Goal: Task Accomplishment & Management: Manage account settings

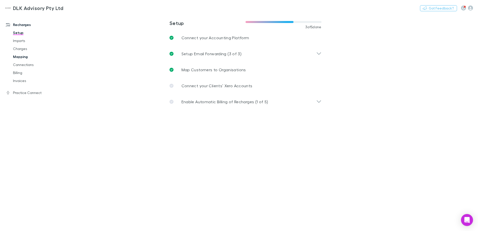
click at [21, 59] on link "Mapping" at bounding box center [38, 57] width 60 height 8
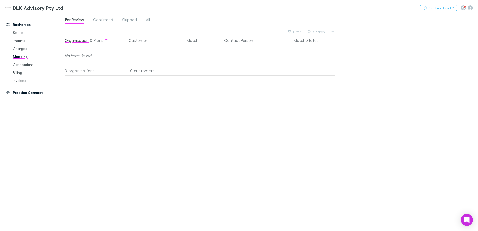
click at [25, 93] on link "Practice Connect" at bounding box center [34, 93] width 67 height 8
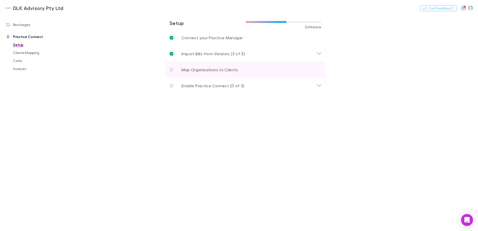
click at [179, 70] on link "Map Organisations to Clients" at bounding box center [246, 70] width 160 height 16
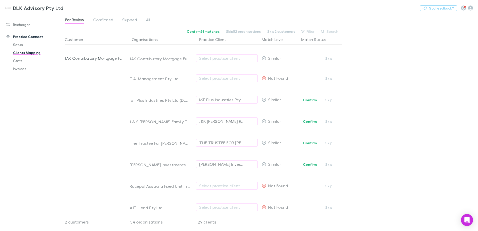
scroll to position [50, 0]
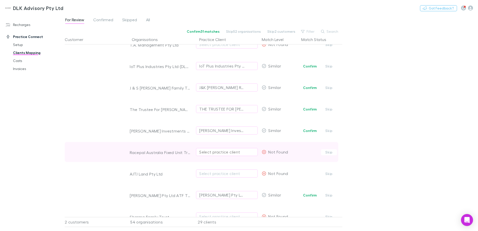
click at [232, 151] on div "Select practice client" at bounding box center [226, 152] width 55 height 6
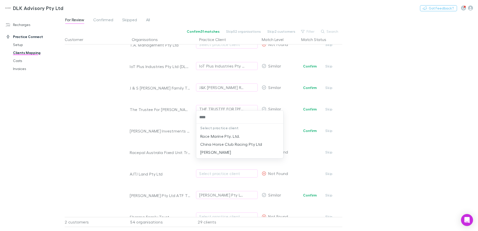
type input "****"
click at [379, 126] on div at bounding box center [239, 115] width 478 height 231
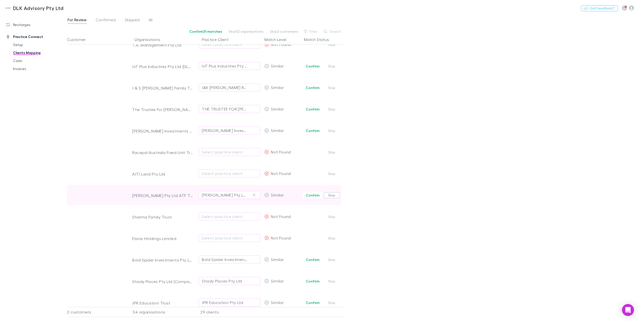
click at [336, 198] on button "Skip" at bounding box center [332, 195] width 16 height 6
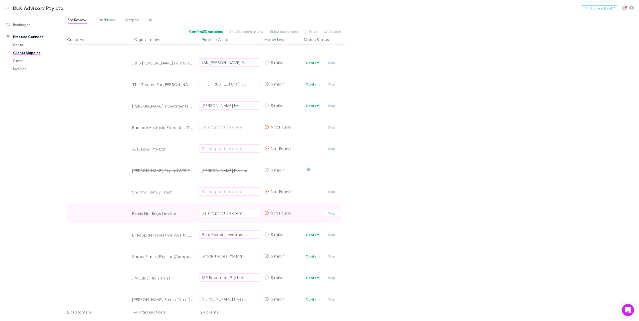
click at [237, 213] on div "Select practice client" at bounding box center [229, 213] width 55 height 6
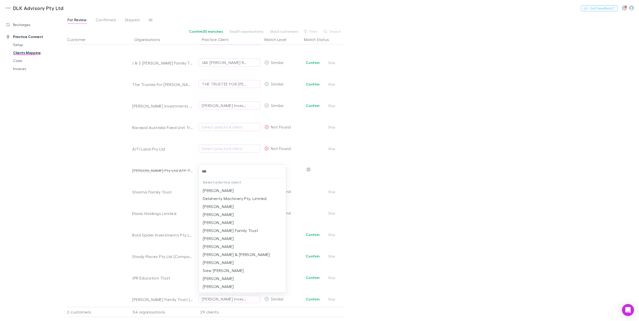
type input "***"
click at [227, 171] on input "text" at bounding box center [242, 171] width 83 height 9
type input "*****"
click at [234, 208] on li "[PERSON_NAME]" at bounding box center [242, 207] width 87 height 8
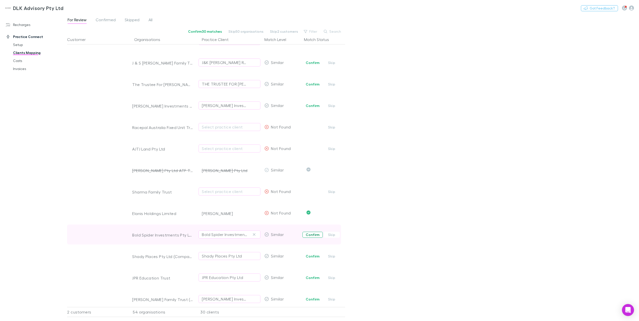
click at [313, 231] on button "Confirm" at bounding box center [312, 235] width 20 height 6
click at [313, 231] on button "Confirm" at bounding box center [312, 257] width 20 height 6
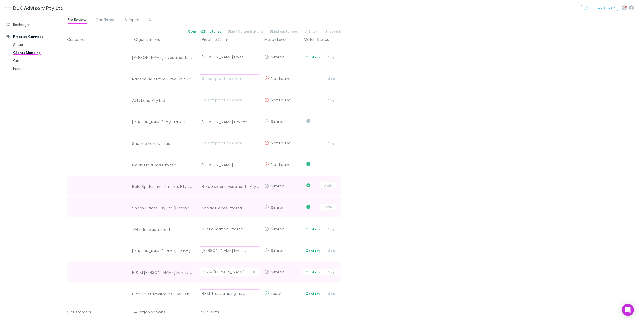
scroll to position [125, 0]
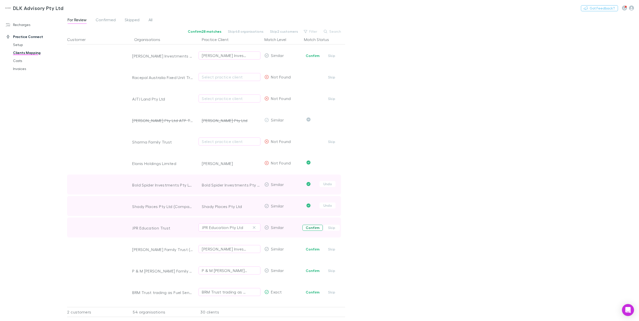
click at [308, 230] on button "Confirm" at bounding box center [312, 228] width 20 height 6
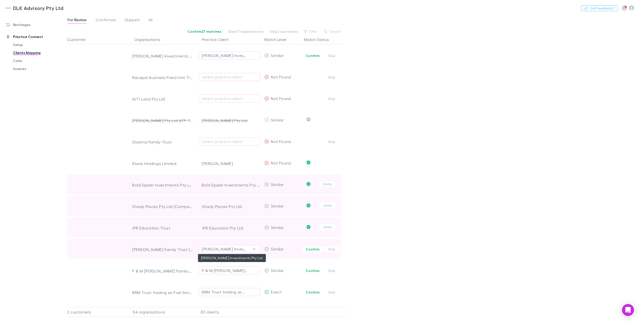
click at [235, 231] on div "[PERSON_NAME] Investments Pty Ltd" at bounding box center [224, 249] width 45 height 6
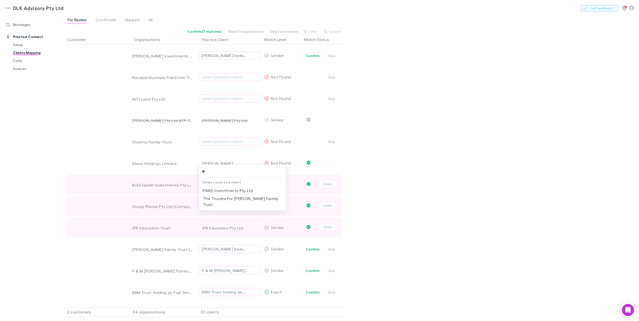
type input "**"
click at [244, 190] on li "The Trustee For [PERSON_NAME] Family Trust" at bounding box center [242, 194] width 87 height 14
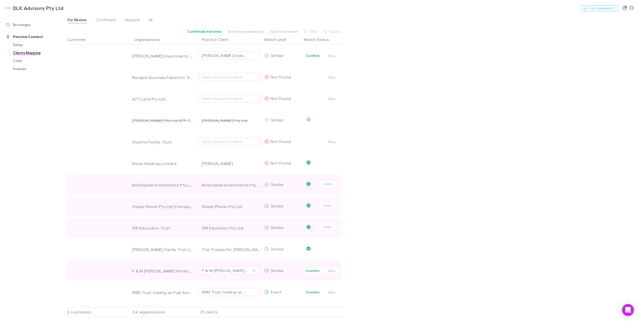
click at [311, 231] on button "Confirm" at bounding box center [312, 271] width 20 height 6
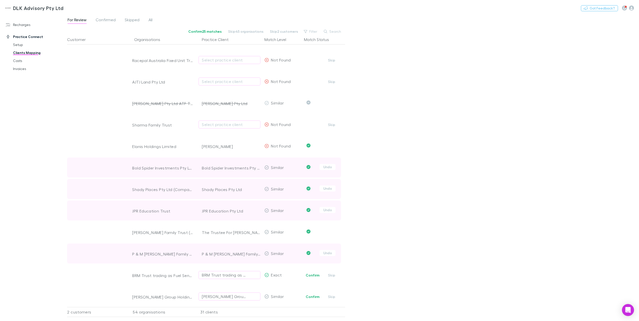
scroll to position [150, 0]
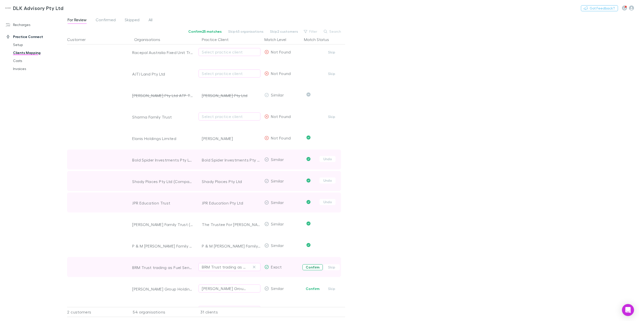
click at [312, 231] on button "Confirm" at bounding box center [312, 268] width 20 height 6
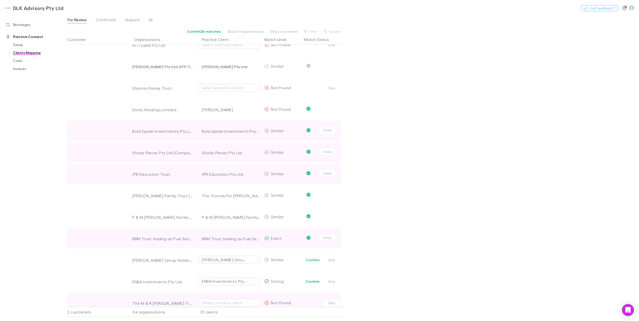
scroll to position [200, 0]
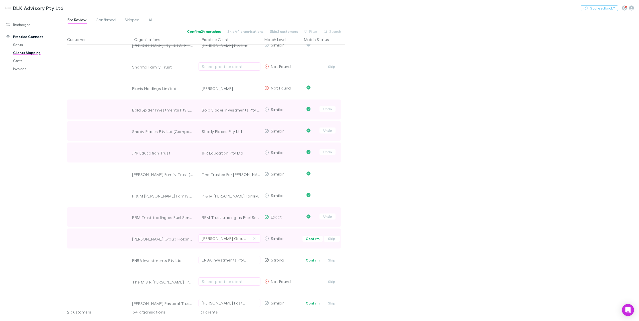
drag, startPoint x: 311, startPoint y: 237, endPoint x: 247, endPoint y: 238, distance: 64.1
click at [253, 231] on div "[PERSON_NAME] Group Holdings Pty Ltd (KSA) [PERSON_NAME] Group Holdings Pty Ltd…" at bounding box center [204, 239] width 274 height 20
click at [318, 231] on button "Confirm" at bounding box center [312, 239] width 20 height 6
click at [338, 231] on button "Skip" at bounding box center [332, 261] width 16 height 6
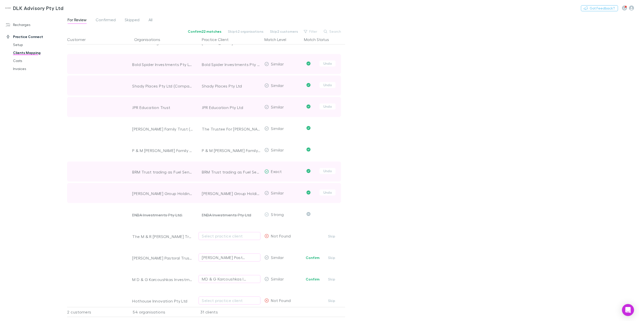
scroll to position [250, 0]
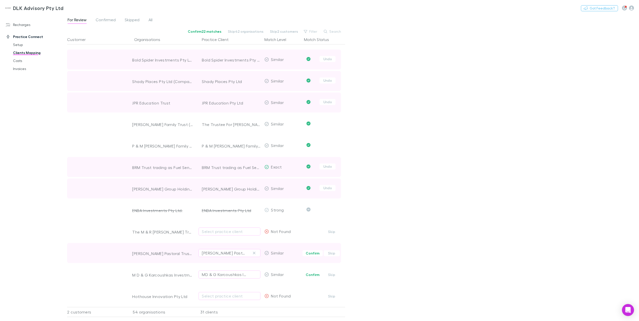
click at [311, 231] on span "Confirm Skip" at bounding box center [323, 253] width 43 height 20
click at [312, 231] on button "Confirm" at bounding box center [312, 254] width 20 height 6
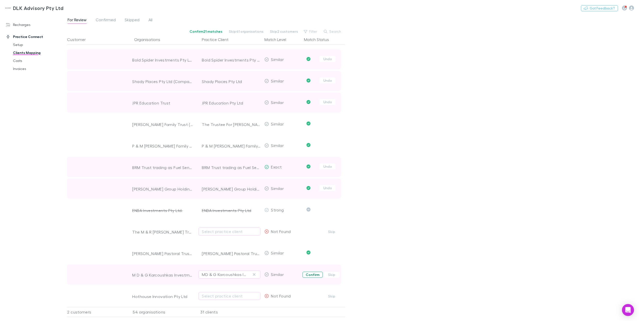
click at [312, 231] on button "Confirm" at bounding box center [312, 275] width 20 height 6
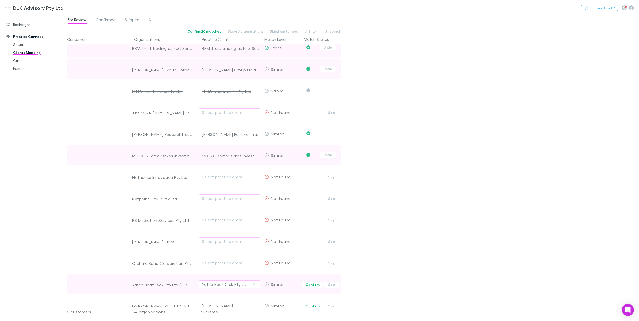
scroll to position [400, 0]
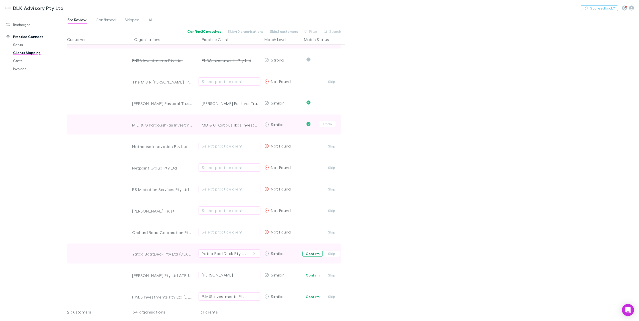
click at [306, 231] on button "Confirm" at bounding box center [312, 254] width 20 height 6
click at [238, 231] on div "[PERSON_NAME]" at bounding box center [229, 275] width 55 height 6
type input "*"
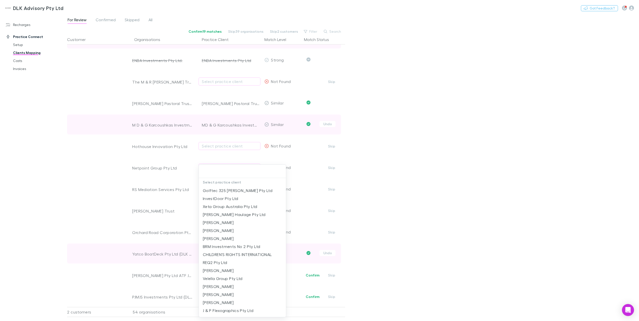
click at [435, 231] on div at bounding box center [319, 160] width 639 height 321
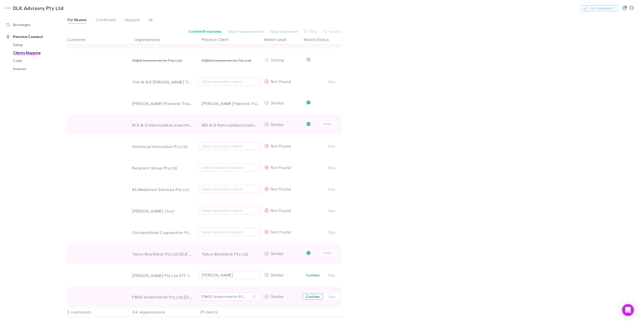
click at [312, 231] on button "Confirm" at bounding box center [312, 297] width 20 height 6
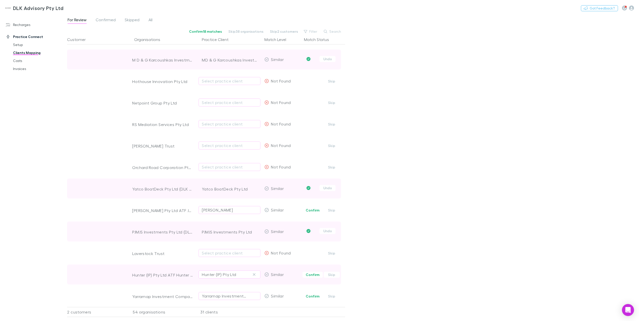
scroll to position [475, 0]
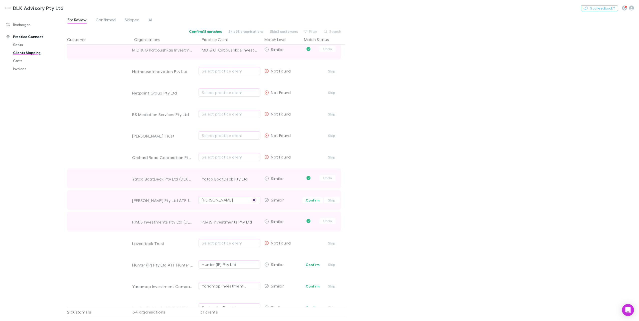
click at [255, 201] on icon "button" at bounding box center [254, 200] width 3 height 4
drag, startPoint x: 310, startPoint y: 266, endPoint x: 308, endPoint y: 267, distance: 2.7
click at [311, 231] on button "Confirm" at bounding box center [312, 265] width 20 height 6
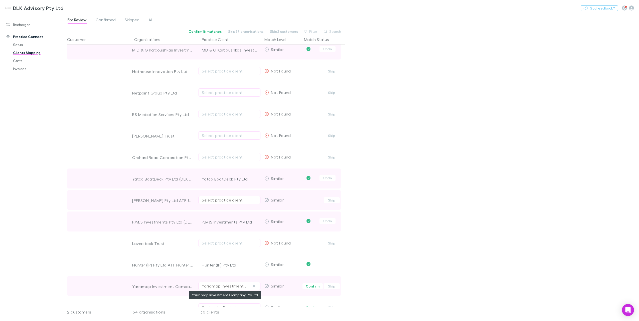
click at [233, 231] on div "Yarramap Investment Company Pty Ltd" at bounding box center [224, 286] width 45 height 6
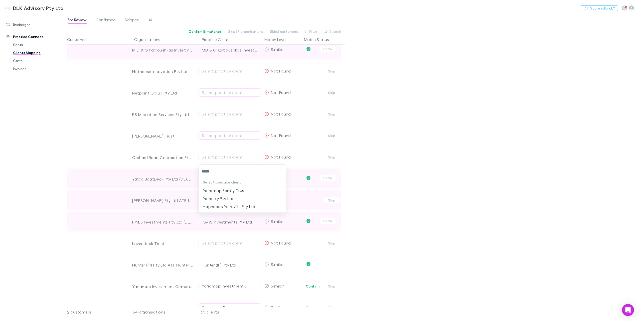
type input "*****"
click at [388, 231] on div at bounding box center [319, 160] width 639 height 321
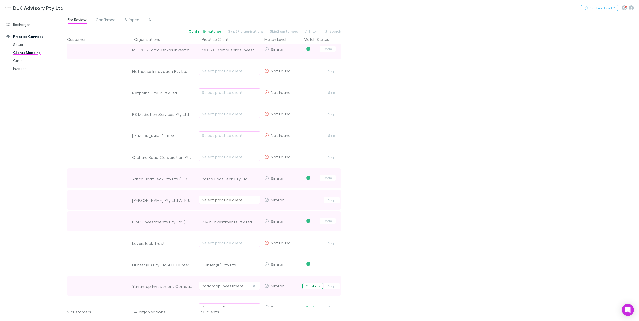
click at [311, 231] on button "Confirm" at bounding box center [312, 287] width 20 height 6
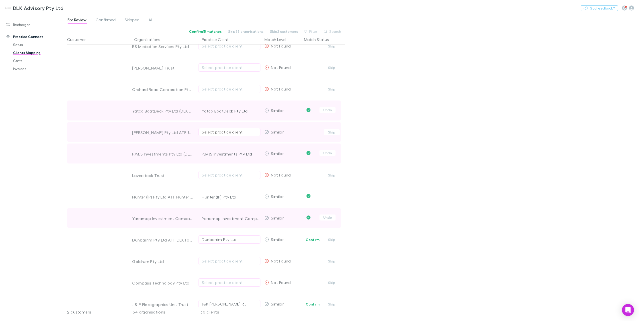
scroll to position [576, 0]
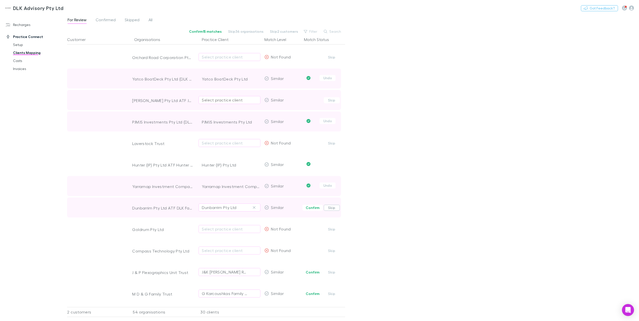
click at [336, 209] on button "Skip" at bounding box center [332, 208] width 16 height 6
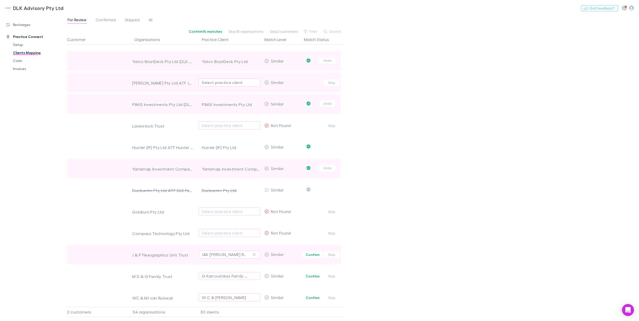
scroll to position [601, 0]
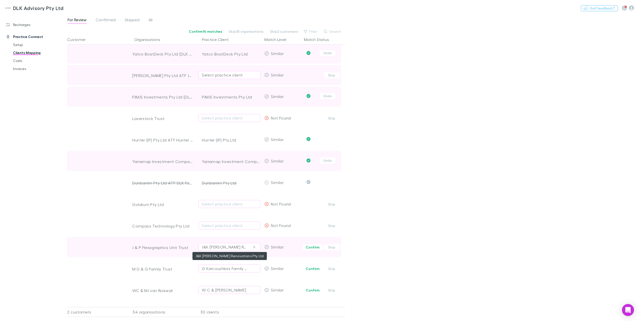
click at [237, 231] on div "J&K [PERSON_NAME] Renovations Pty Ltd" at bounding box center [224, 247] width 45 height 6
type input "***"
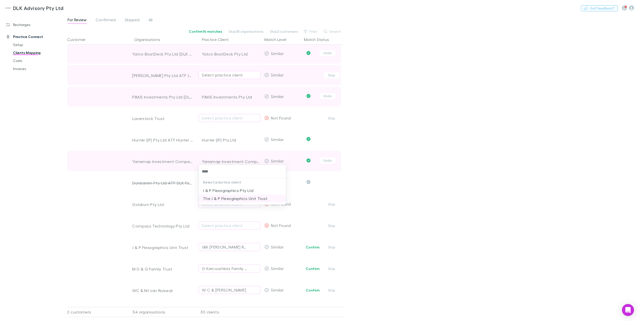
click at [235, 197] on li "The J & P Flexographics Unit Trust" at bounding box center [242, 199] width 87 height 8
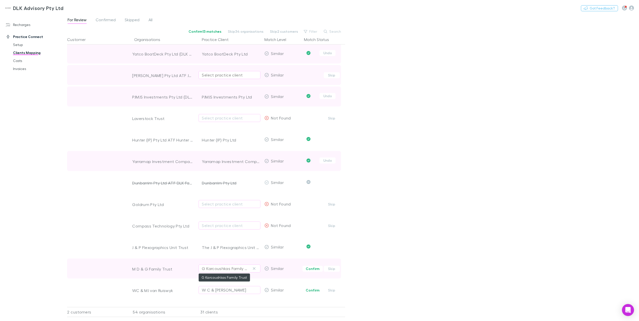
click at [231, 231] on div "G Karcoushkas Family Trust" at bounding box center [224, 269] width 45 height 6
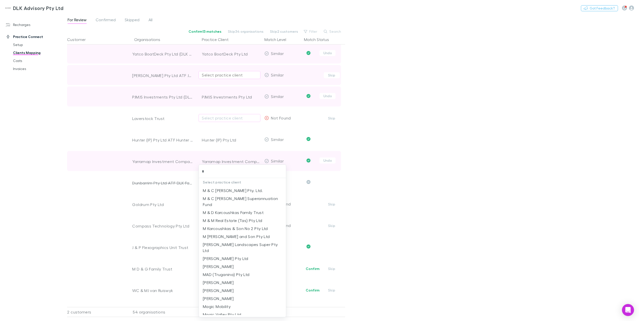
type input "**"
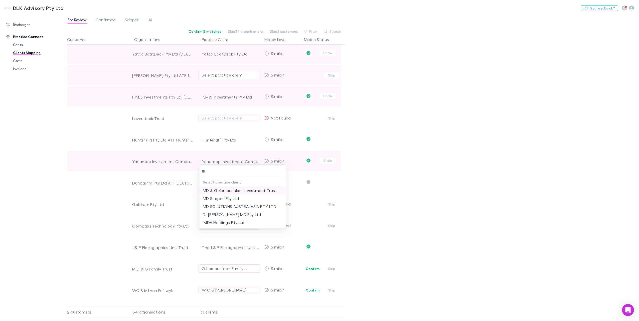
click at [233, 194] on li "MD & G Karcoushkas Investment Trust" at bounding box center [242, 191] width 87 height 8
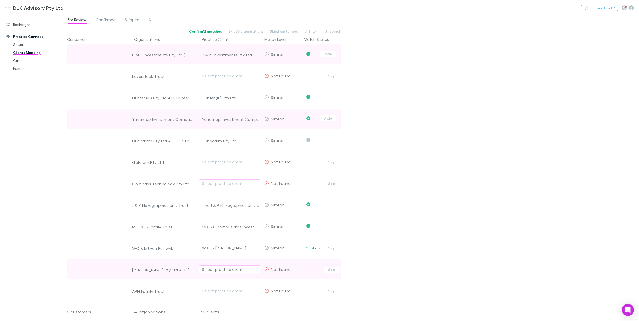
scroll to position [651, 0]
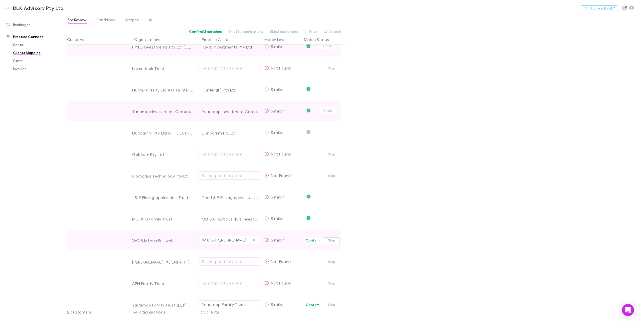
click at [332, 231] on button "Skip" at bounding box center [332, 240] width 16 height 6
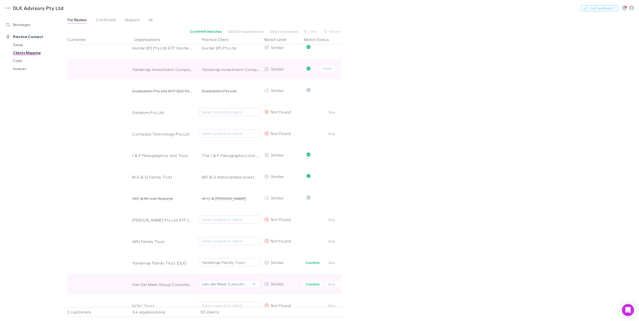
scroll to position [701, 0]
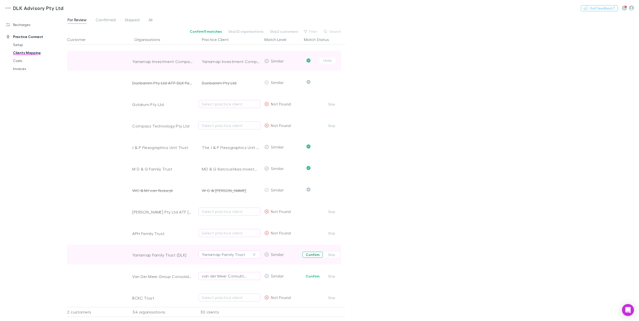
click at [312, 231] on button "Confirm" at bounding box center [312, 255] width 20 height 6
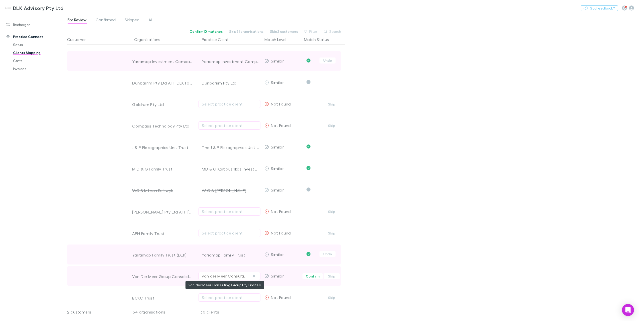
click at [231, 231] on div "van der Meer Consulting Group Pty Limited" at bounding box center [224, 276] width 45 height 6
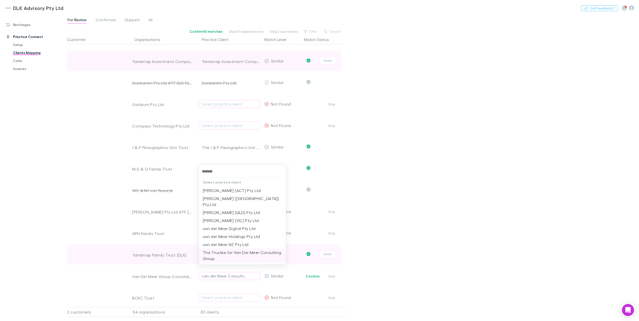
type input "*******"
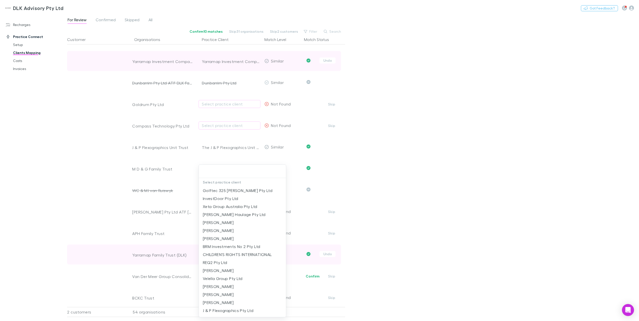
click at [411, 166] on div at bounding box center [319, 160] width 639 height 321
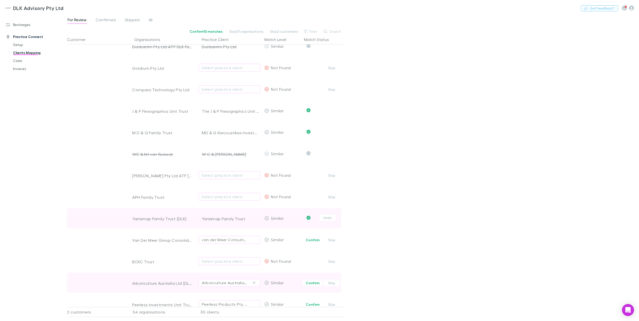
scroll to position [751, 0]
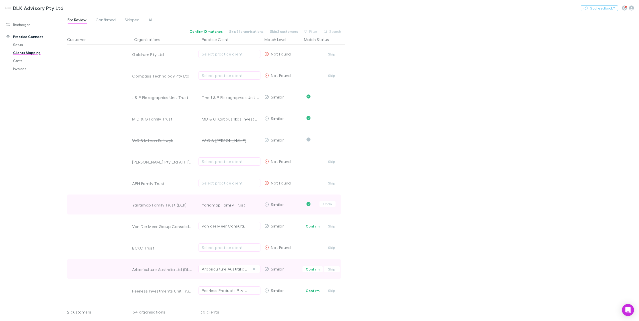
click at [314, 231] on span "Confirm Skip" at bounding box center [323, 269] width 43 height 20
click at [311, 231] on button "Confirm" at bounding box center [312, 270] width 20 height 6
click at [236, 231] on div "Peerless Products Pty Ltd" at bounding box center [224, 291] width 45 height 6
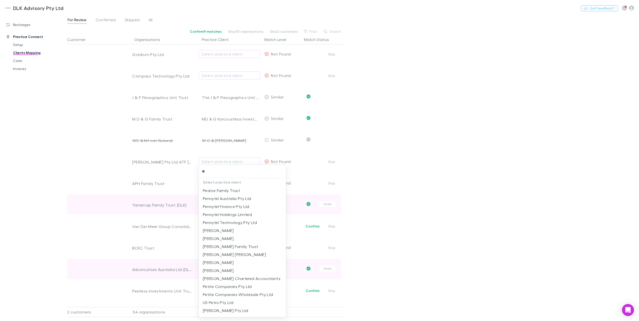
type input "*"
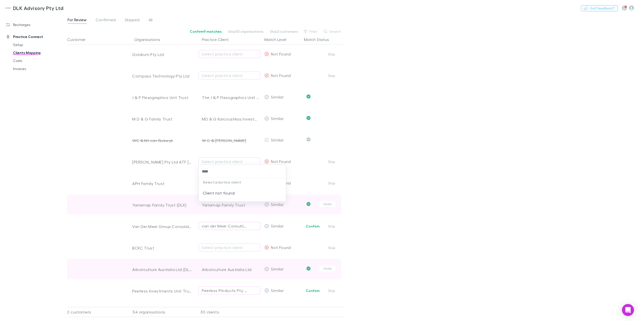
type input "****"
click at [393, 231] on div at bounding box center [319, 160] width 639 height 321
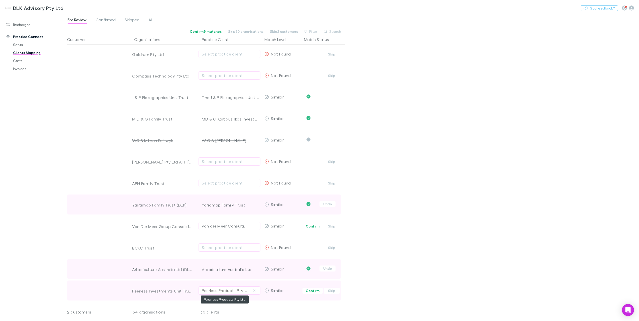
click at [236, 231] on div "Peerless Products Pty Ltd" at bounding box center [224, 291] width 45 height 6
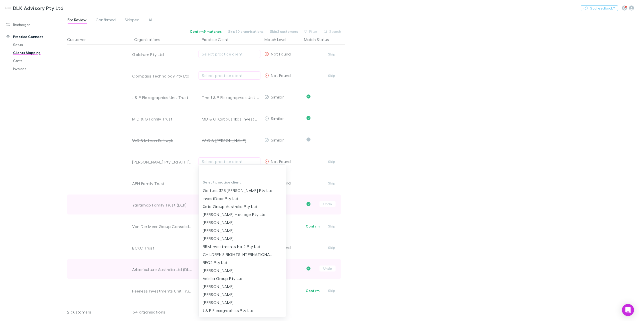
click at [396, 231] on div at bounding box center [319, 160] width 639 height 321
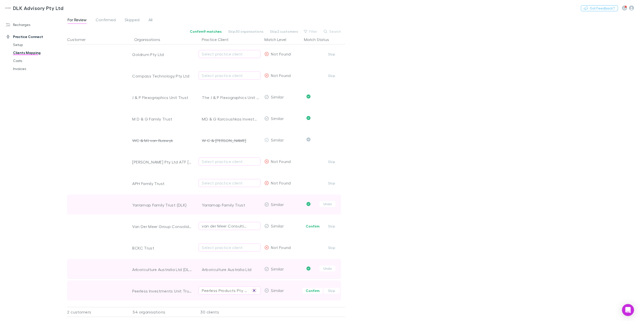
click at [256, 231] on icon "button" at bounding box center [254, 291] width 3 height 4
click at [234, 231] on div "Select practice client" at bounding box center [229, 291] width 55 height 6
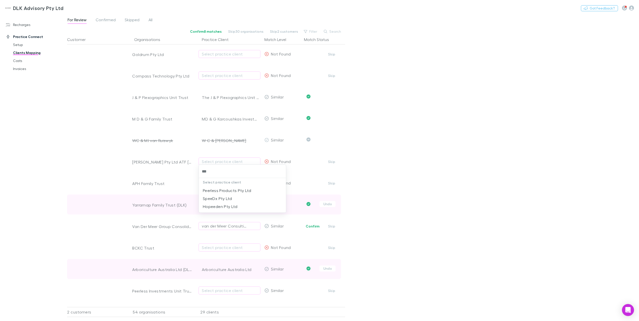
type input "****"
click at [235, 193] on li "Peerless Products Pty Ltd" at bounding box center [242, 191] width 87 height 8
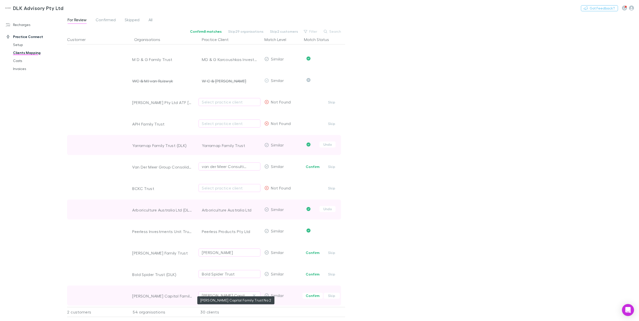
scroll to position [814, 0]
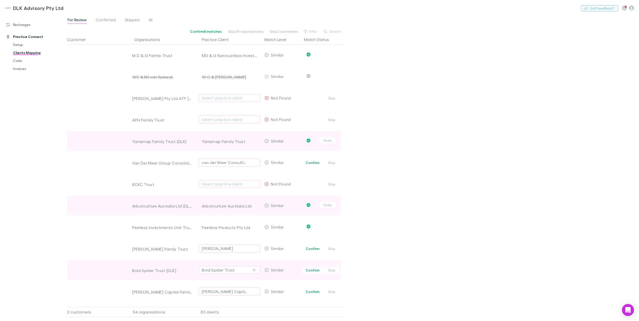
click at [310, 231] on span "Confirm Skip" at bounding box center [323, 270] width 43 height 20
click at [309, 231] on button "Confirm" at bounding box center [312, 271] width 20 height 6
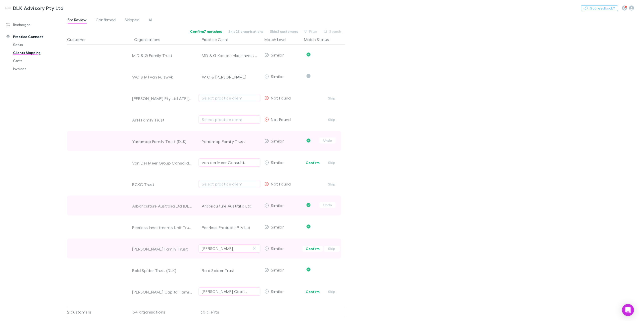
click at [229, 231] on div "[PERSON_NAME]" at bounding box center [217, 249] width 31 height 6
drag, startPoint x: 229, startPoint y: 171, endPoint x: 150, endPoint y: 174, distance: 79.1
click at [150, 174] on div "******* Select practice client Client not found" at bounding box center [319, 160] width 639 height 321
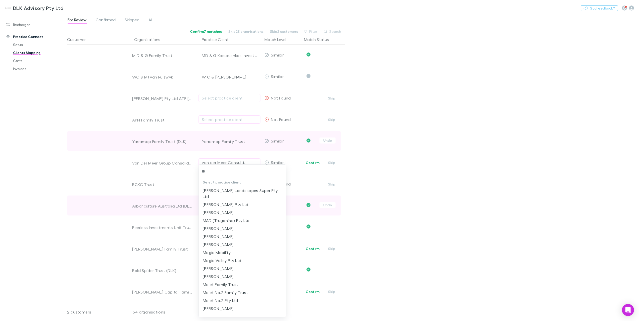
type input "*"
drag, startPoint x: 426, startPoint y: 182, endPoint x: 422, endPoint y: 182, distance: 4.0
click at [426, 182] on div at bounding box center [319, 160] width 639 height 321
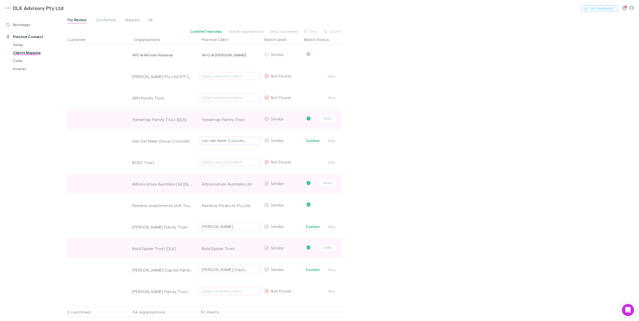
scroll to position [864, 0]
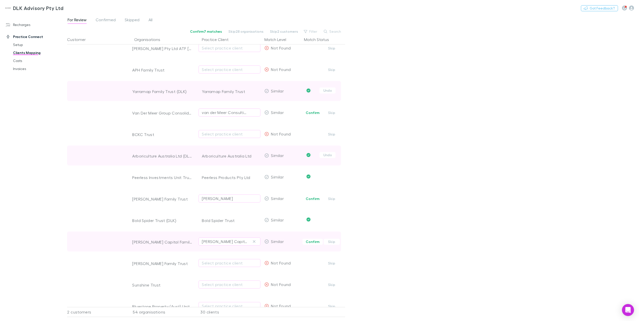
click at [316, 231] on button "Confirm" at bounding box center [312, 242] width 20 height 6
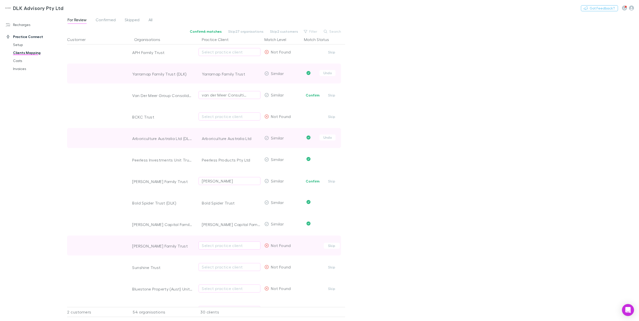
scroll to position [889, 0]
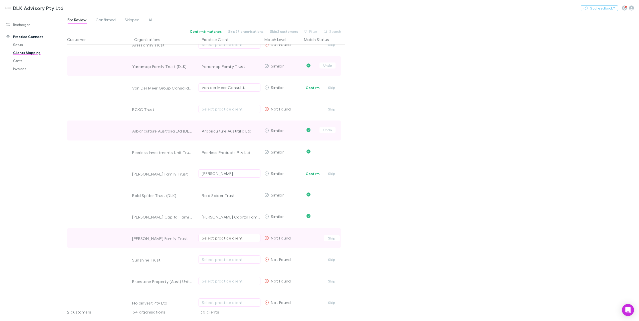
click at [218, 231] on div "Select practice client" at bounding box center [229, 238] width 55 height 6
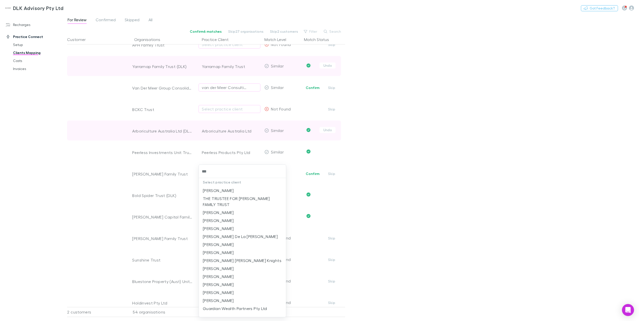
type input "***"
click at [379, 223] on div at bounding box center [319, 160] width 639 height 321
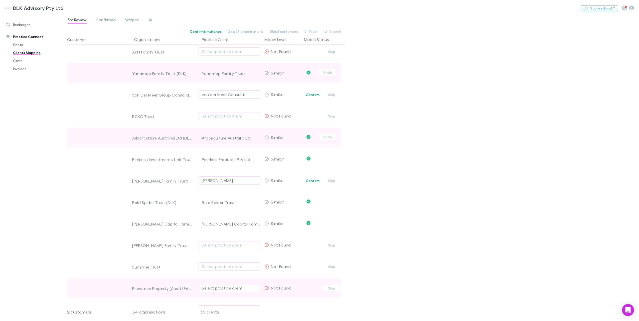
scroll to position [875, 0]
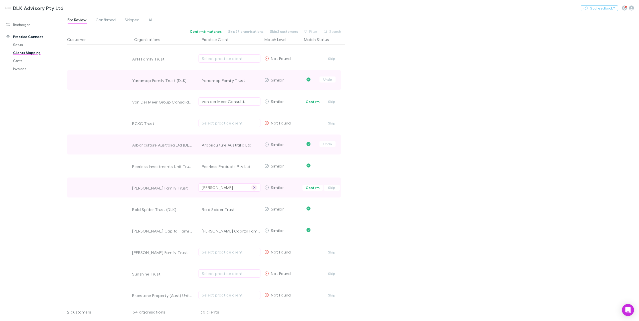
click at [254, 189] on icon "button" at bounding box center [254, 188] width 3 height 4
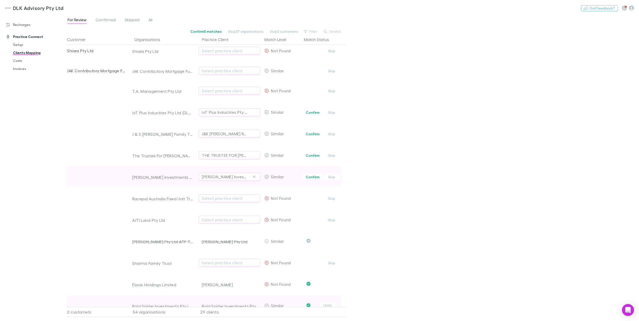
scroll to position [0, 0]
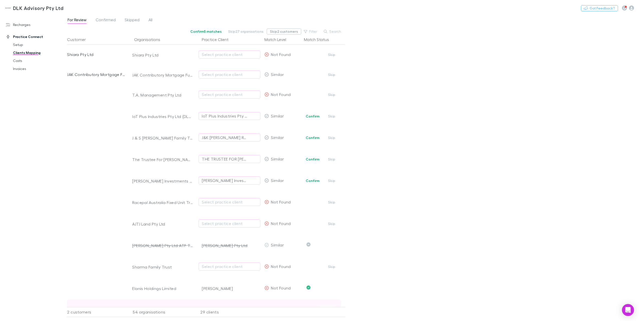
click at [291, 30] on button "Skip 2 customers" at bounding box center [284, 32] width 35 height 6
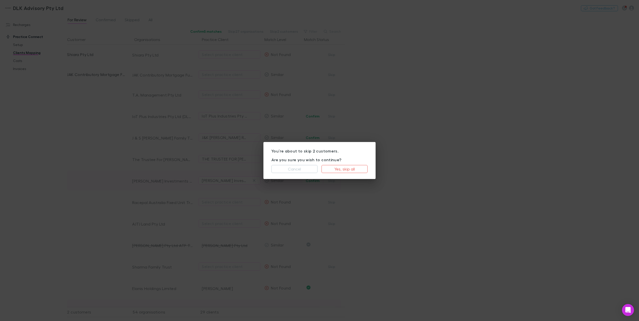
click at [303, 172] on button "Cancel" at bounding box center [294, 169] width 46 height 8
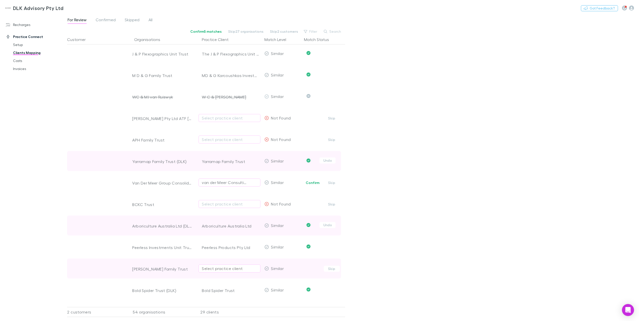
scroll to position [801, 0]
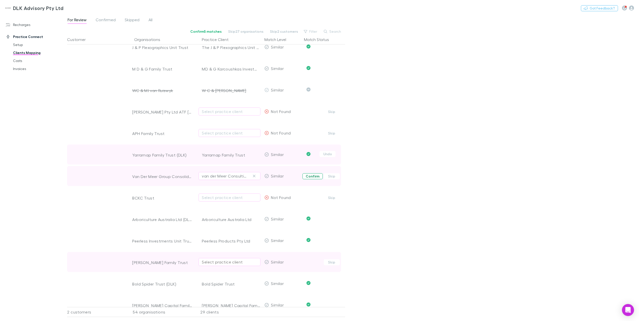
click at [318, 178] on button "Confirm" at bounding box center [312, 176] width 20 height 6
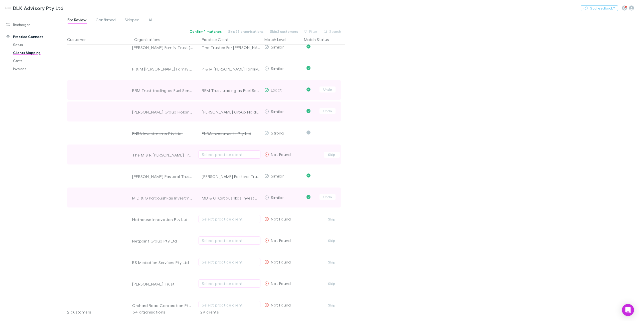
scroll to position [325, 0]
click at [212, 30] on button "Confirm 4 matches" at bounding box center [205, 32] width 39 height 6
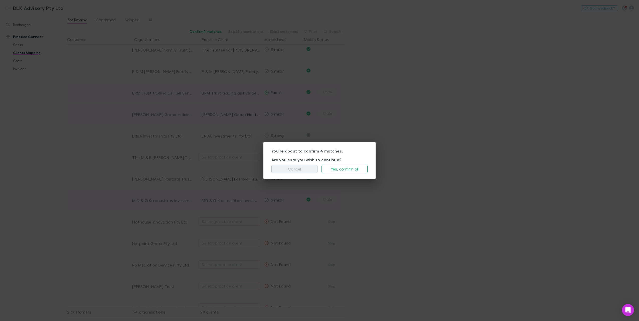
click at [294, 170] on button "Cancel" at bounding box center [294, 169] width 46 height 8
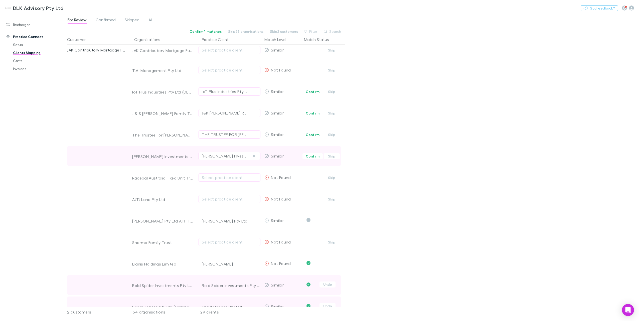
scroll to position [0, 0]
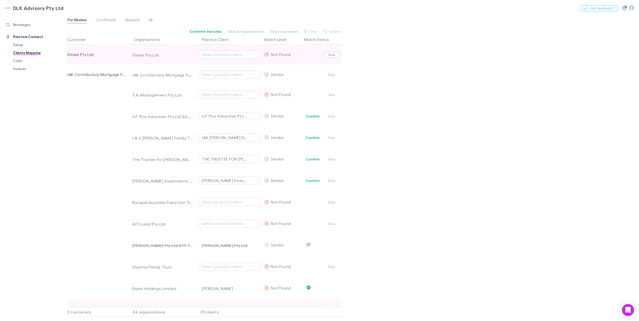
click at [328, 55] on button "Skip" at bounding box center [332, 55] width 16 height 6
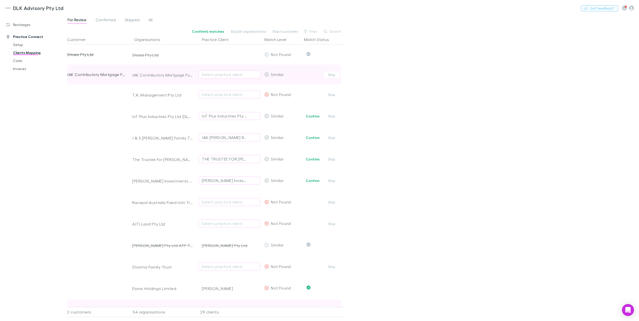
click at [328, 66] on span "Confirm Skip" at bounding box center [323, 75] width 43 height 20
click at [329, 76] on button "Skip" at bounding box center [332, 75] width 16 height 6
click at [328, 75] on button "Undo" at bounding box center [327, 74] width 16 height 6
click at [224, 75] on div "Select practice client" at bounding box center [229, 75] width 55 height 6
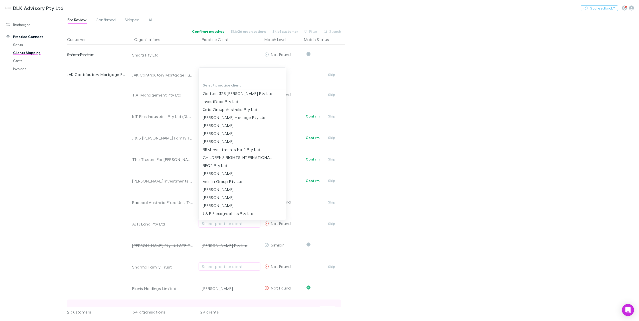
click at [331, 76] on div at bounding box center [319, 160] width 639 height 321
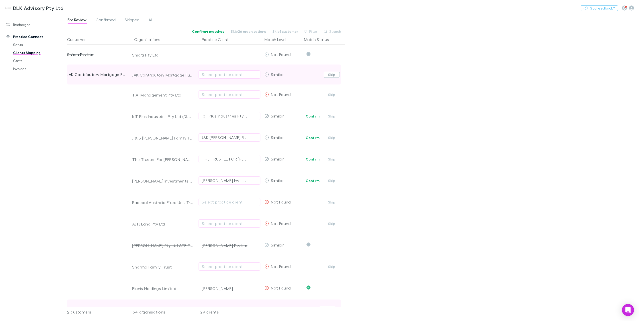
click at [333, 75] on button "Skip" at bounding box center [332, 75] width 16 height 6
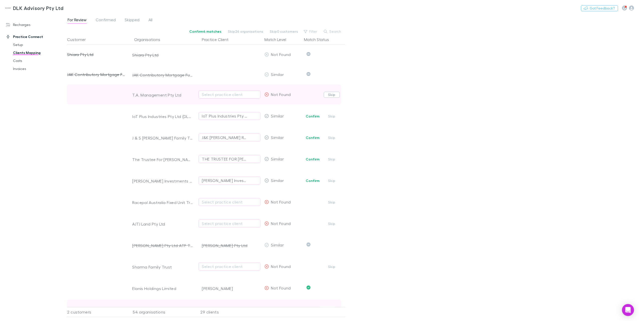
click at [333, 95] on button "Skip" at bounding box center [332, 95] width 16 height 6
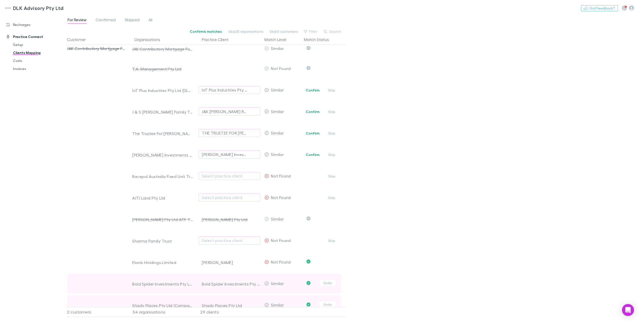
scroll to position [50, 0]
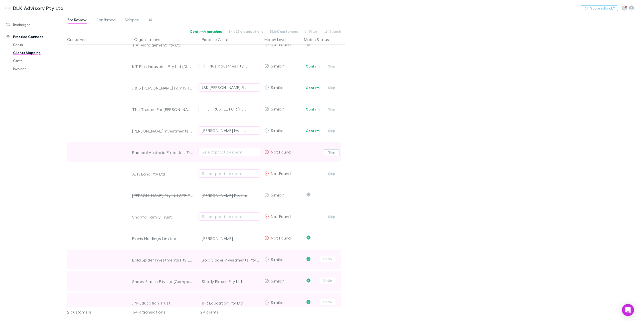
click at [328, 152] on button "Skip" at bounding box center [332, 152] width 16 height 6
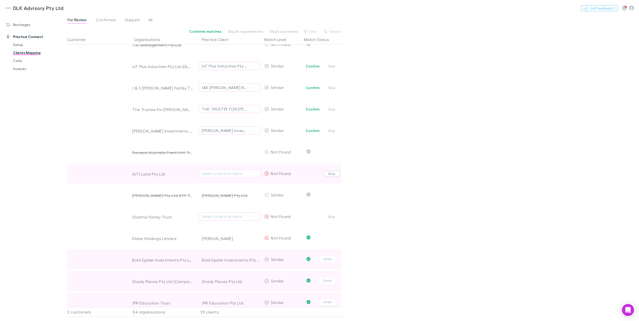
click at [330, 173] on button "Skip" at bounding box center [332, 174] width 16 height 6
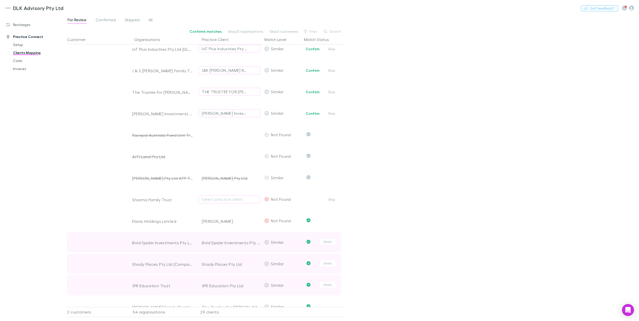
scroll to position [75, 0]
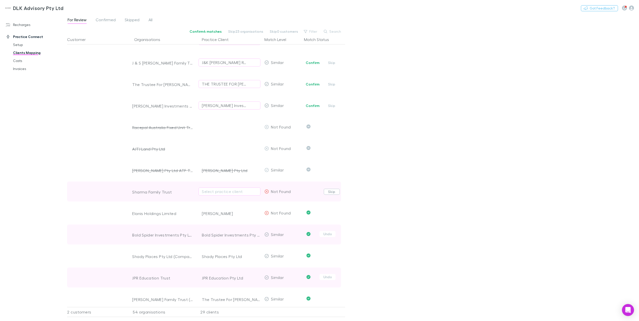
click at [328, 193] on button "Skip" at bounding box center [332, 192] width 16 height 6
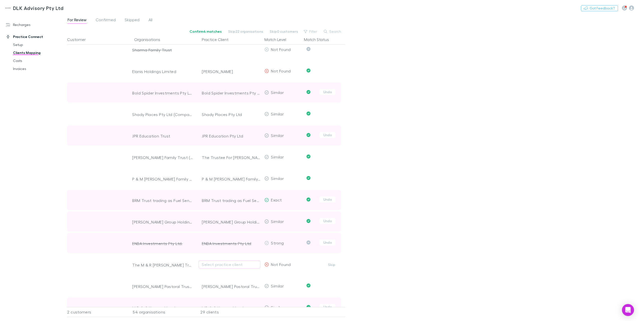
scroll to position [225, 0]
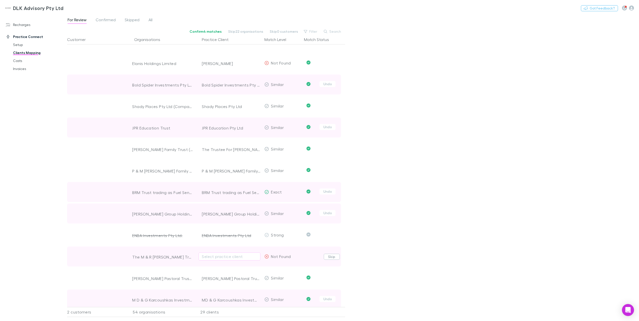
click at [333, 231] on button "Skip" at bounding box center [332, 257] width 16 height 6
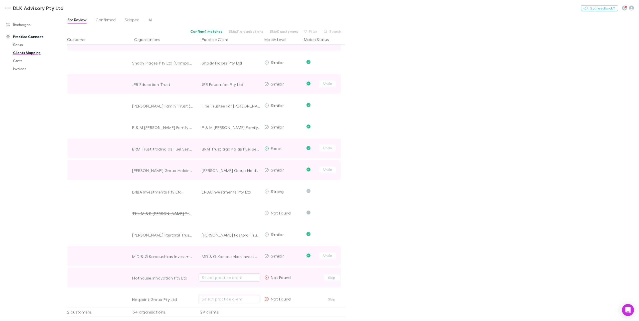
scroll to position [275, 0]
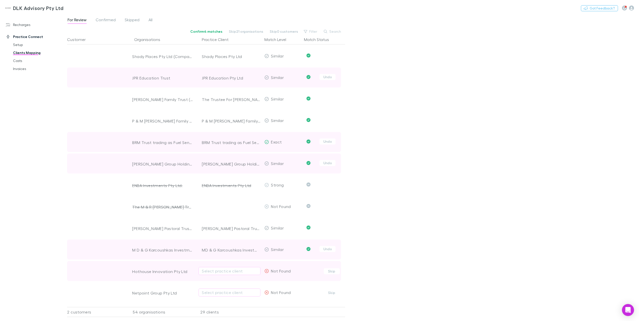
click at [327, 231] on span "Confirm Skip" at bounding box center [323, 271] width 43 height 20
click at [330, 231] on button "Skip" at bounding box center [332, 272] width 16 height 6
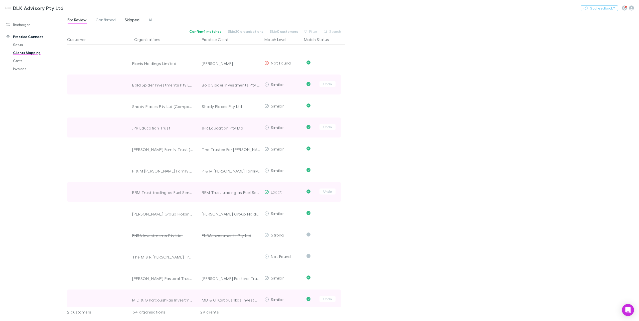
click at [130, 19] on span "Skipped" at bounding box center [132, 20] width 15 height 7
